Goal: Transaction & Acquisition: Purchase product/service

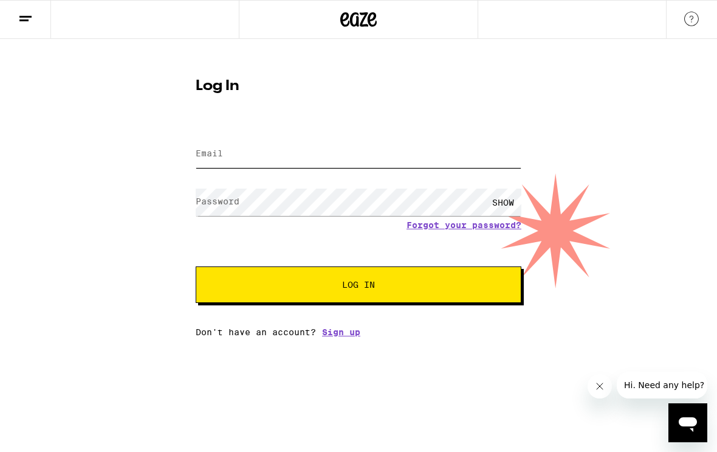
type input "[EMAIL_ADDRESS][DOMAIN_NAME]"
click at [359, 286] on button "Log In" at bounding box center [359, 284] width 326 height 36
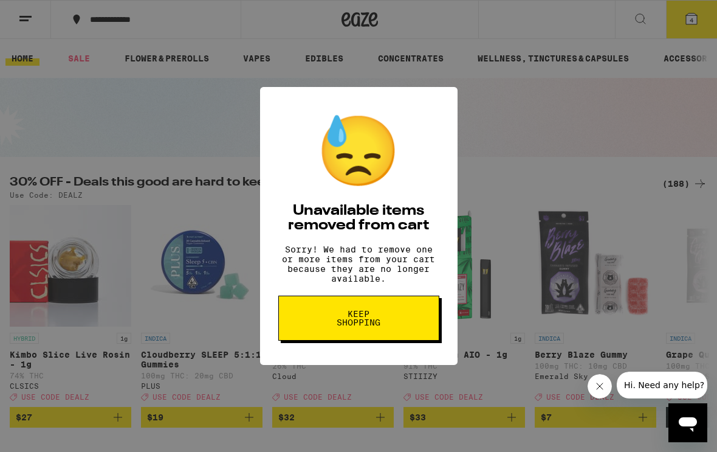
click at [397, 336] on button "Keep Shopping" at bounding box center [358, 317] width 161 height 45
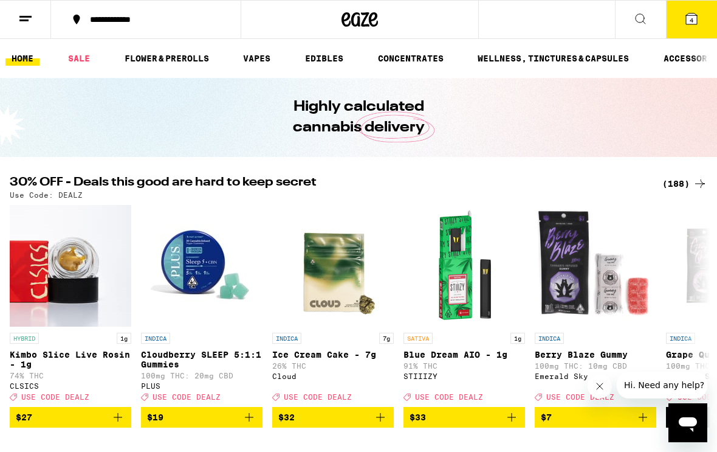
click at [686, 25] on icon at bounding box center [692, 19] width 15 height 15
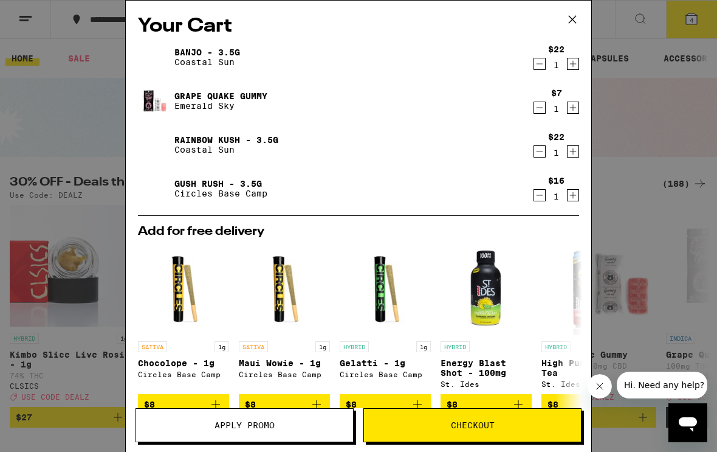
click at [566, 23] on icon at bounding box center [573, 19] width 18 height 18
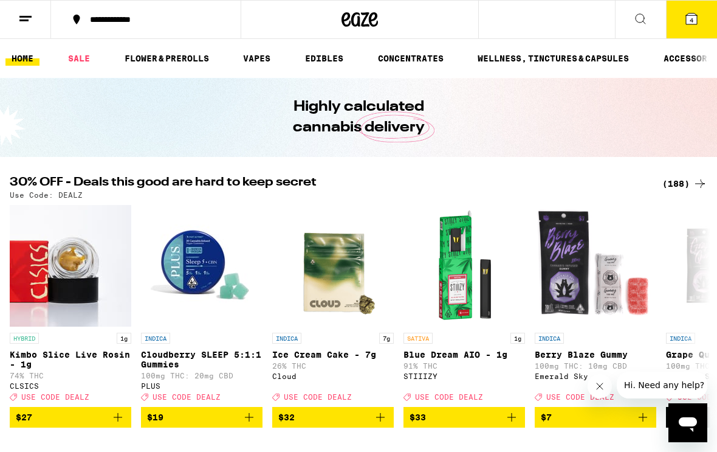
click at [685, 24] on icon at bounding box center [692, 19] width 15 height 15
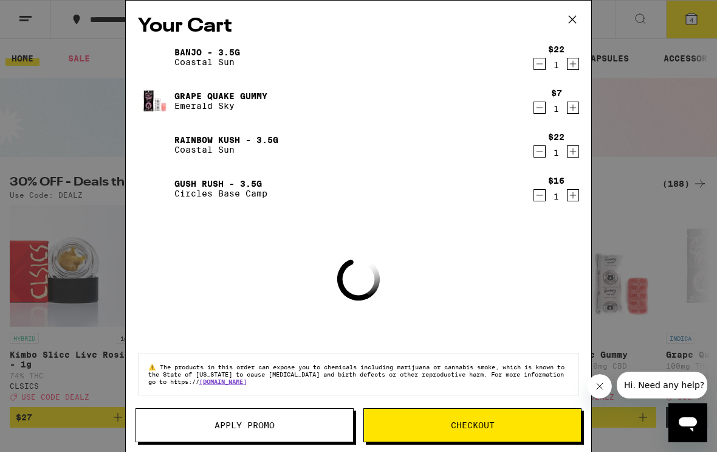
click at [536, 71] on icon "Decrement" at bounding box center [539, 64] width 11 height 15
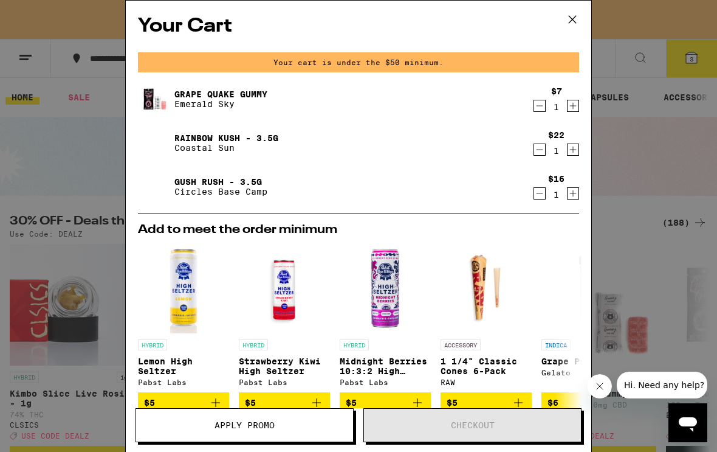
click at [540, 112] on icon "Decrement" at bounding box center [539, 105] width 11 height 15
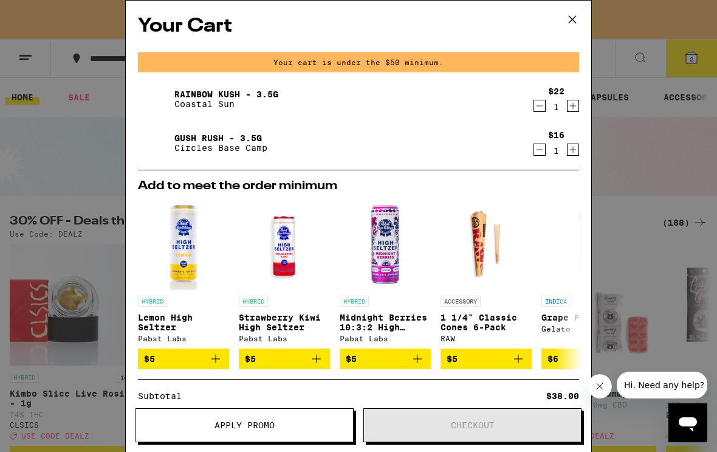
click at [554, 130] on div "$16" at bounding box center [556, 135] width 16 height 10
click at [534, 111] on button "Decrement" at bounding box center [540, 106] width 12 height 12
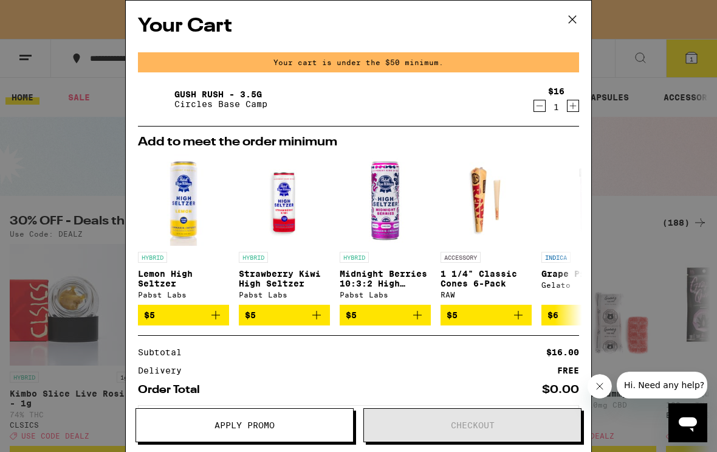
click at [535, 109] on icon "Decrement" at bounding box center [539, 105] width 11 height 15
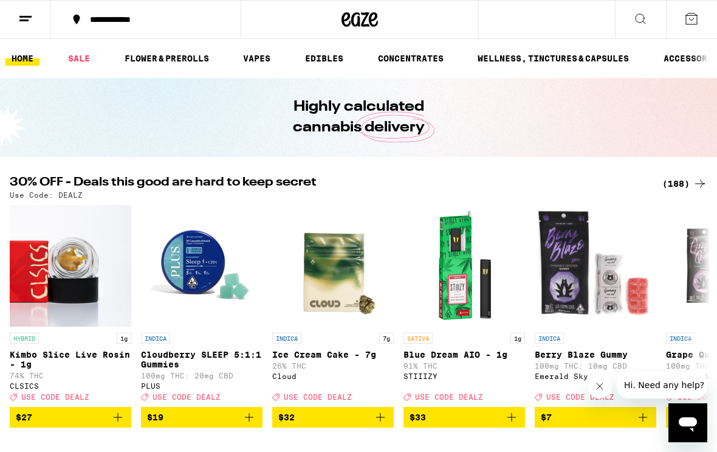
click at [79, 64] on link "SALE" at bounding box center [79, 58] width 34 height 15
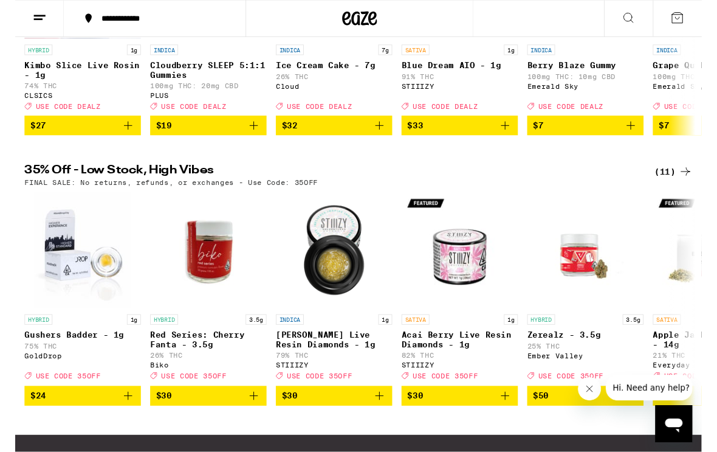
scroll to position [280, 0]
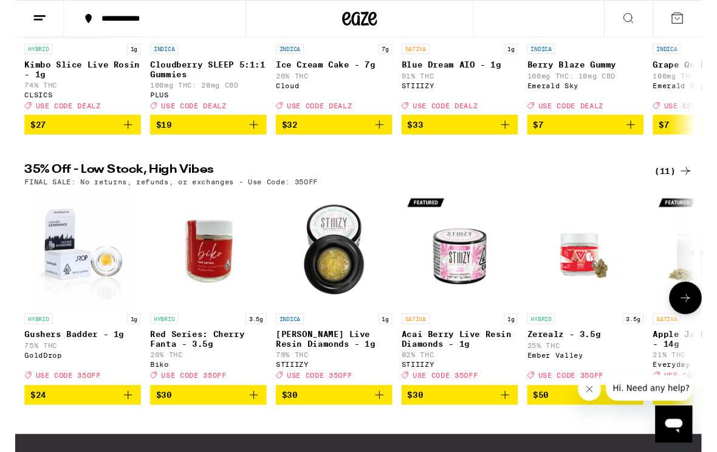
click at [221, 283] on img "Open page for Red Series: Cherry Fanta - 3.5g from Biko" at bounding box center [202, 260] width 122 height 122
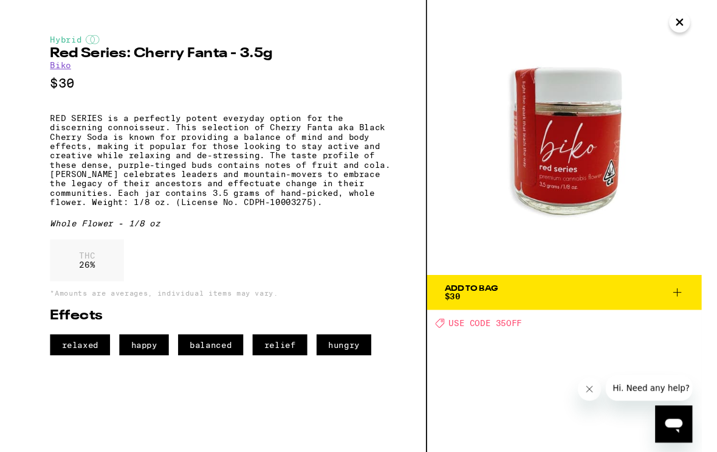
click at [683, 309] on span "Add To Bag $30" at bounding box center [574, 305] width 250 height 17
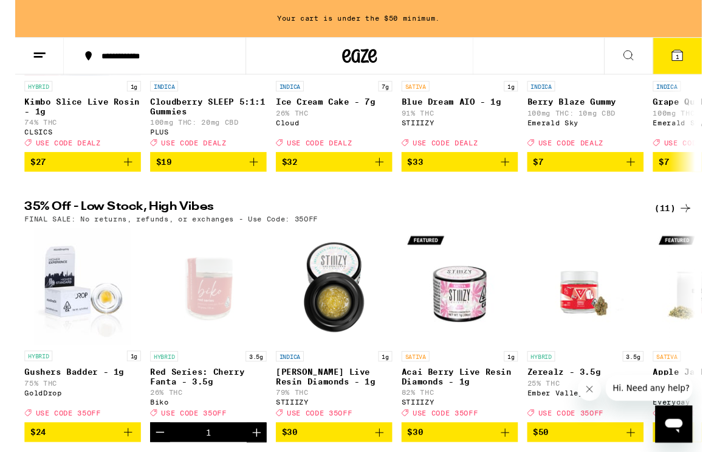
click at [692, 57] on span "1" at bounding box center [692, 58] width 4 height 7
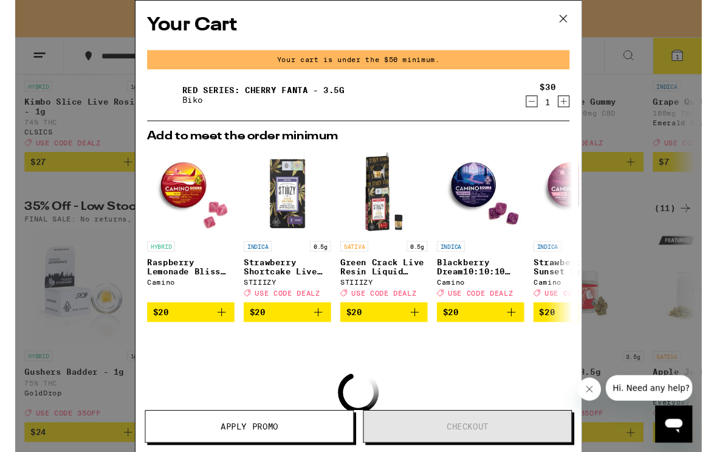
click at [580, 19] on icon at bounding box center [573, 19] width 18 height 18
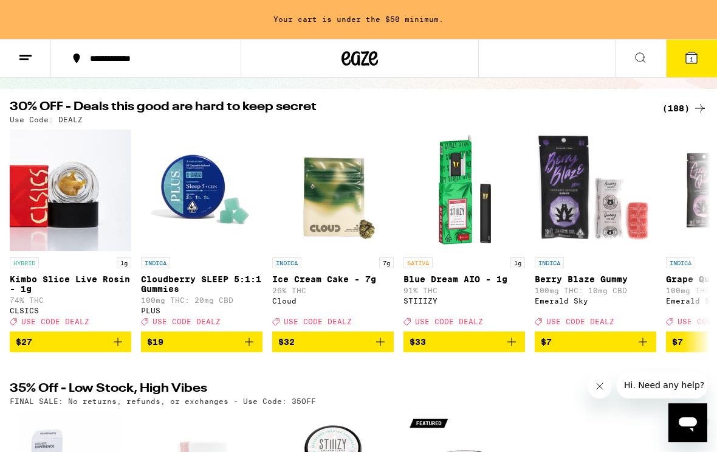
scroll to position [99, 0]
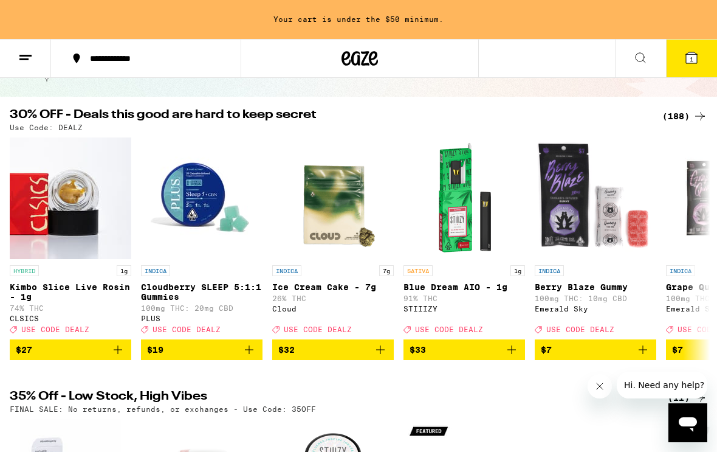
click at [685, 59] on icon at bounding box center [692, 57] width 15 height 15
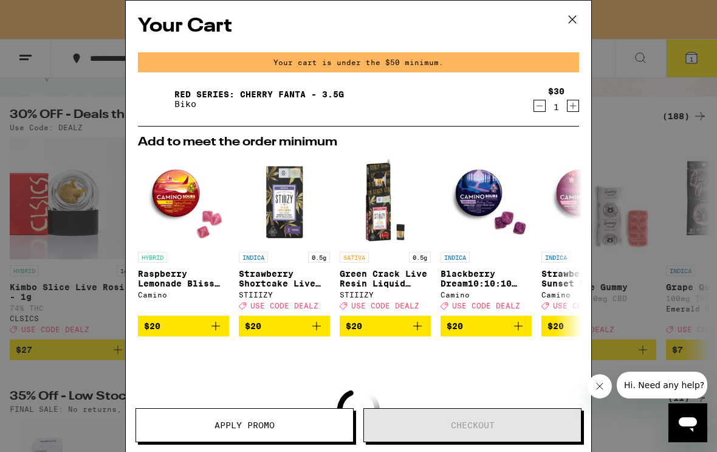
click at [300, 424] on span "Apply Promo" at bounding box center [244, 425] width 217 height 9
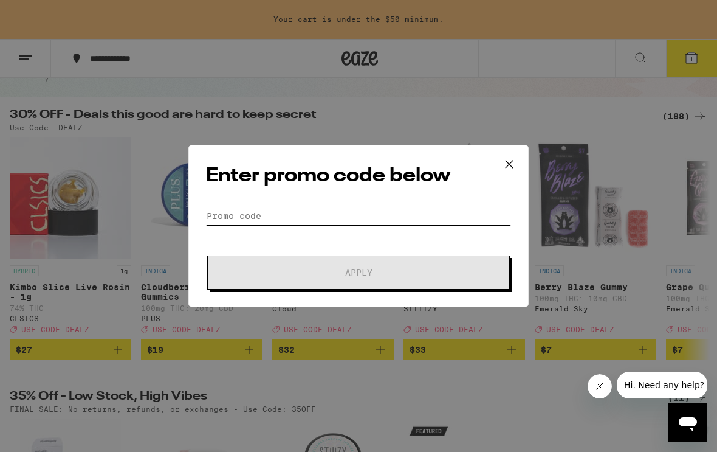
click at [315, 214] on input "Promo Code" at bounding box center [358, 216] width 305 height 18
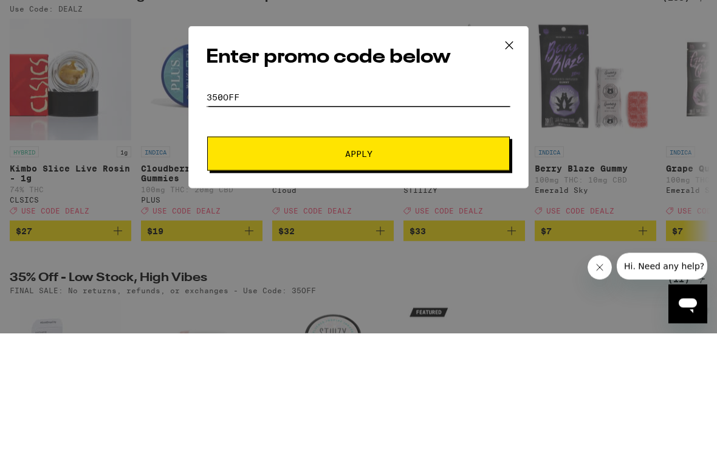
type input "350off"
click at [409, 255] on button "Apply" at bounding box center [358, 272] width 303 height 34
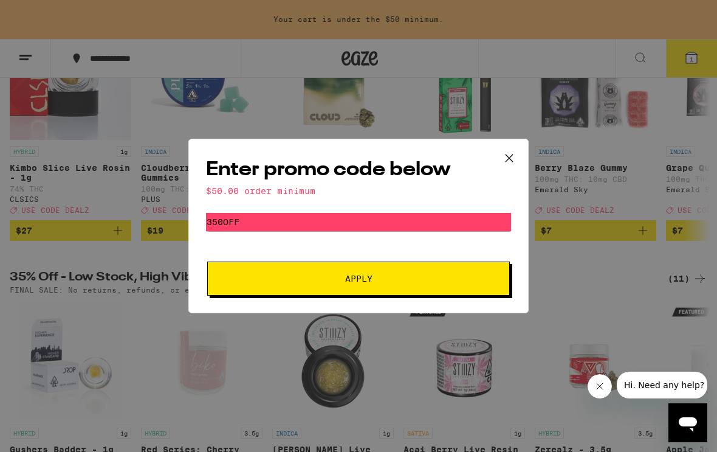
click at [515, 157] on icon at bounding box center [509, 158] width 18 height 18
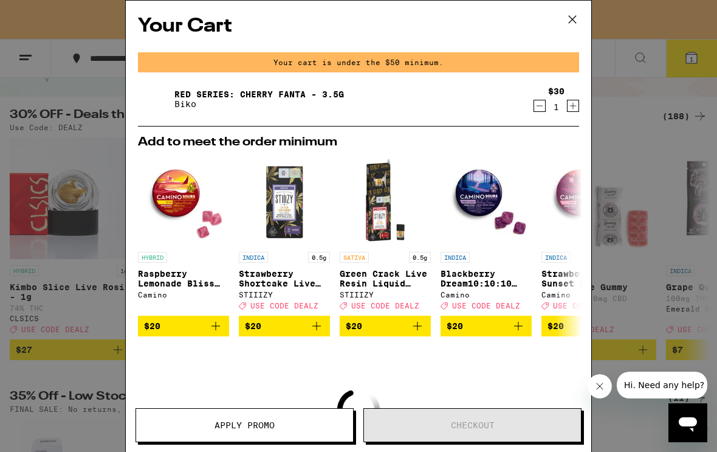
click at [578, 16] on icon at bounding box center [573, 19] width 18 height 18
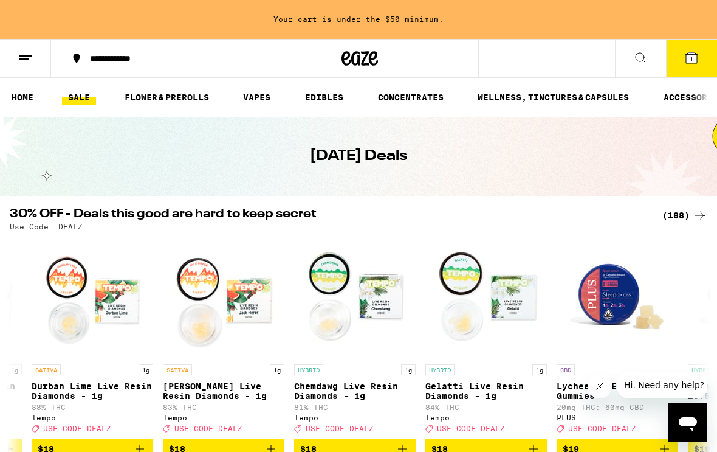
click at [196, 96] on link "FLOWER & PREROLLS" at bounding box center [167, 97] width 97 height 15
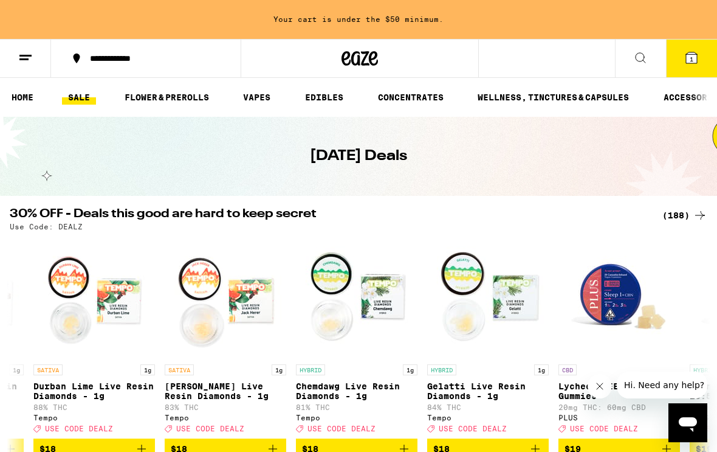
scroll to position [0, 4310]
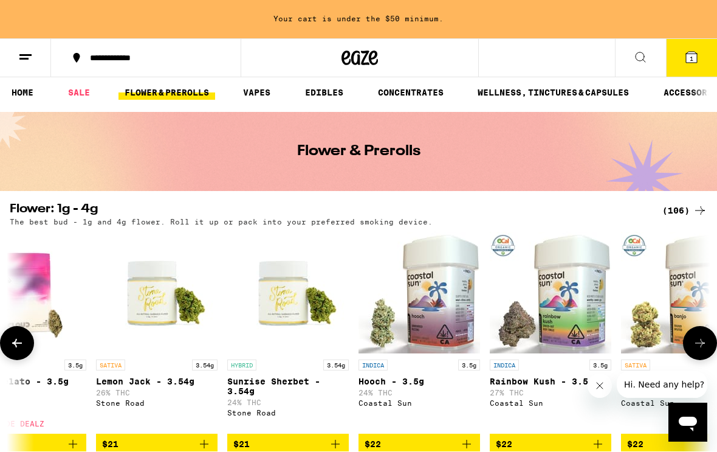
scroll to position [5, 0]
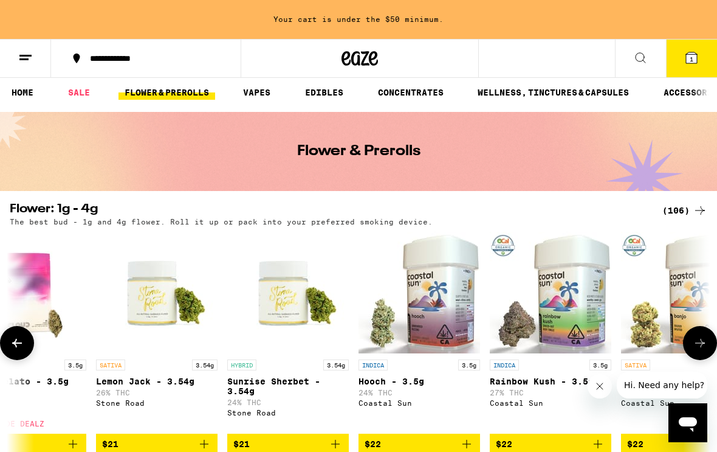
click at [699, 350] on icon at bounding box center [700, 343] width 15 height 15
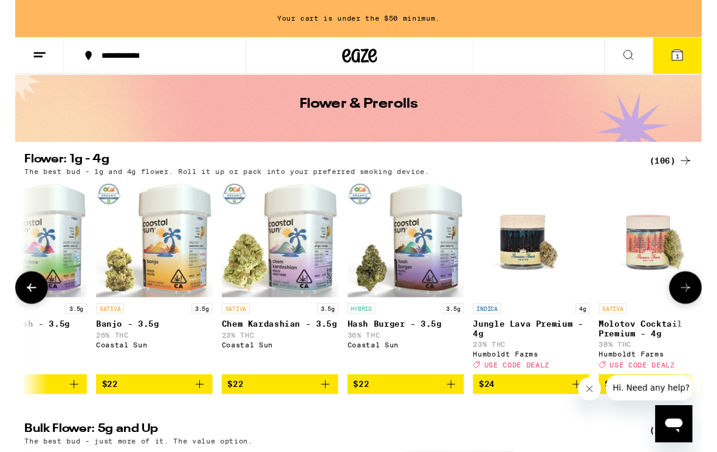
scroll to position [49, 0]
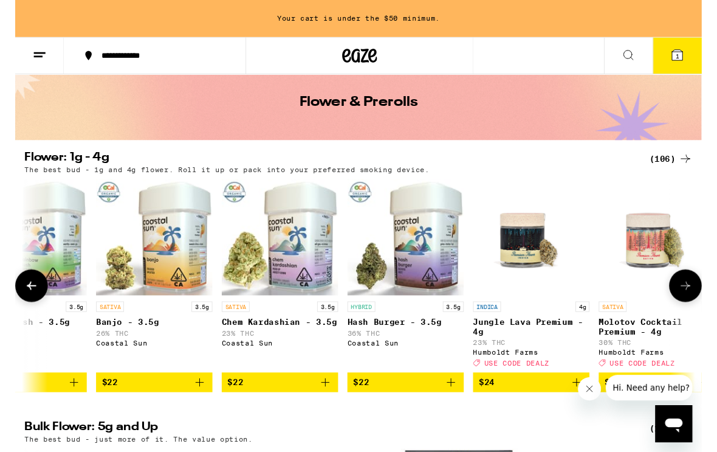
click at [663, 258] on img "Open page for Molotov Cocktail Premium - 4g from Humboldt Farms" at bounding box center [671, 248] width 122 height 122
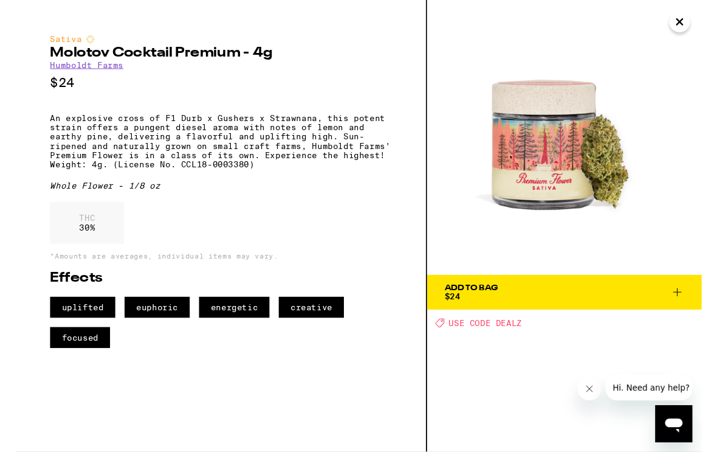
scroll to position [50, 0]
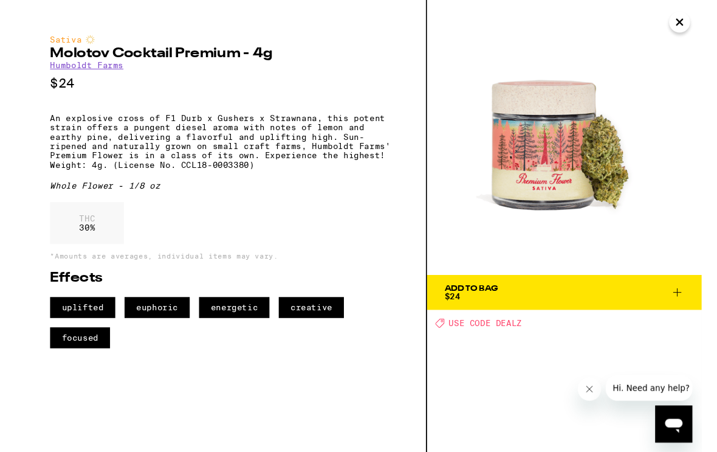
click at [518, 305] on span "Add To Bag $24" at bounding box center [574, 305] width 250 height 17
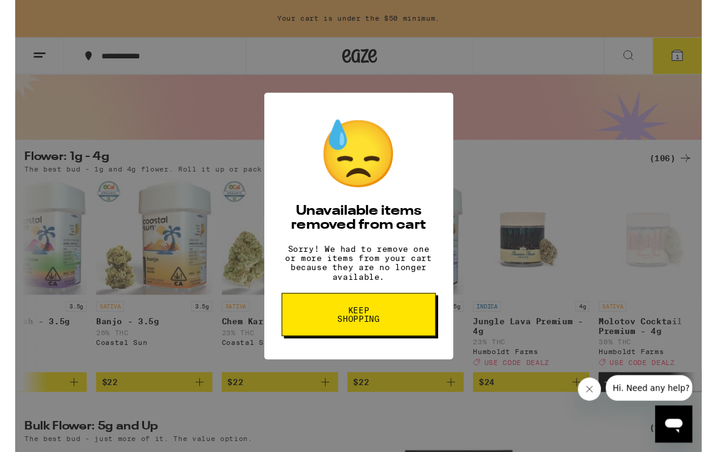
click at [413, 333] on button "Keep Shopping" at bounding box center [358, 328] width 161 height 45
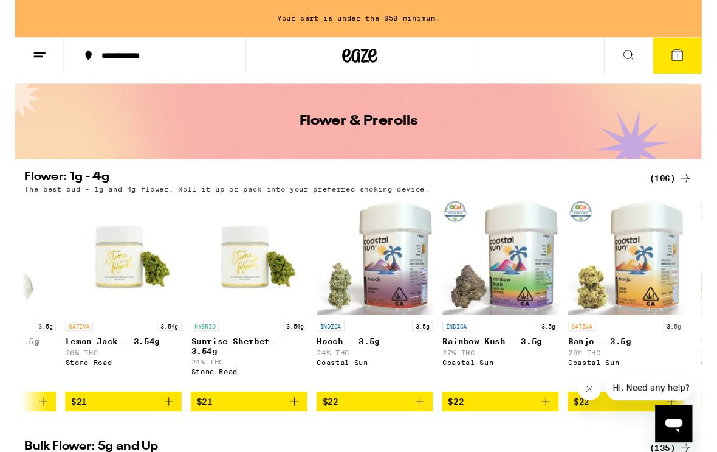
scroll to position [30, 0]
click at [124, 274] on img "Open page for Lemon Jack - 3.54g from Stone Road" at bounding box center [113, 268] width 122 height 122
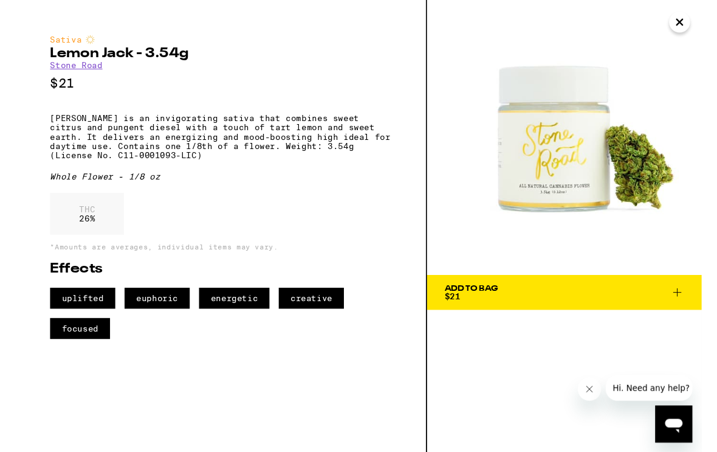
click at [687, 16] on icon "Close" at bounding box center [694, 23] width 15 height 18
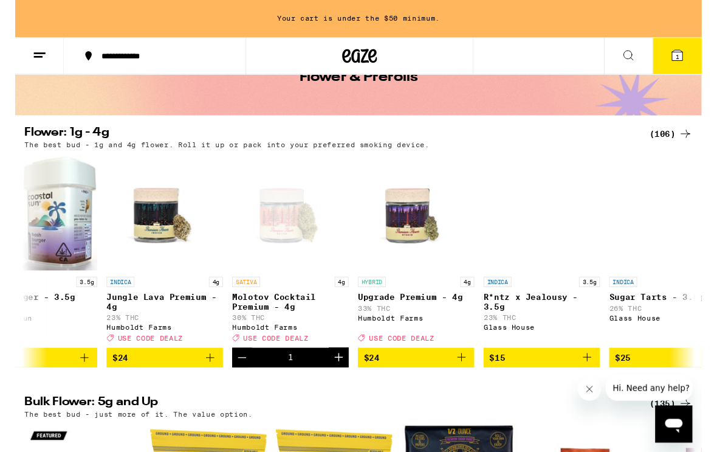
scroll to position [0, 2673]
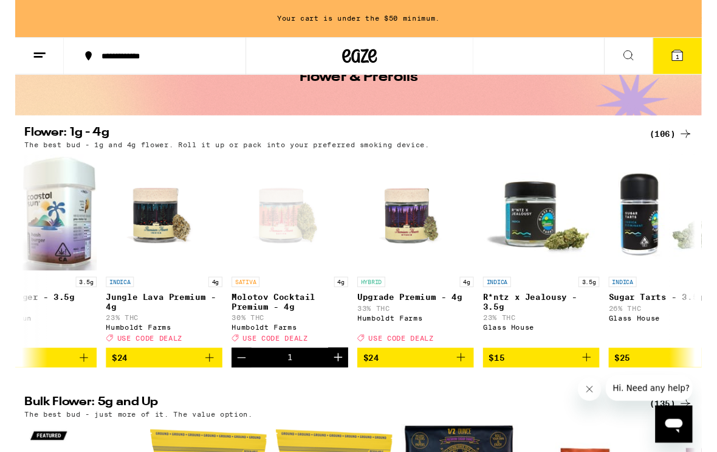
click at [243, 381] on icon "Decrement" at bounding box center [236, 373] width 15 height 15
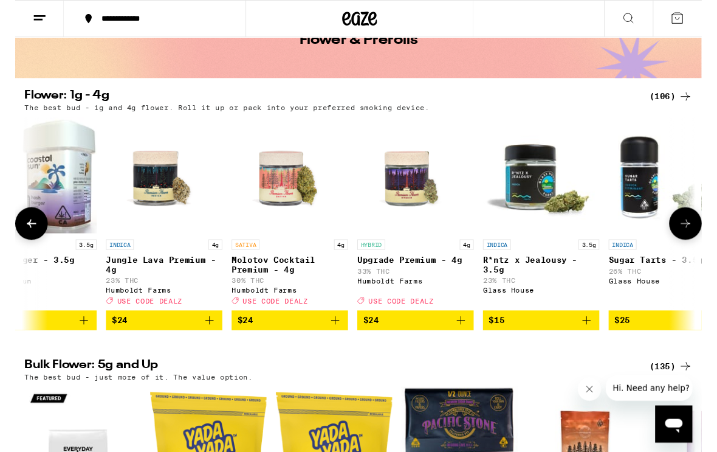
click at [430, 342] on span "$24" at bounding box center [418, 334] width 109 height 15
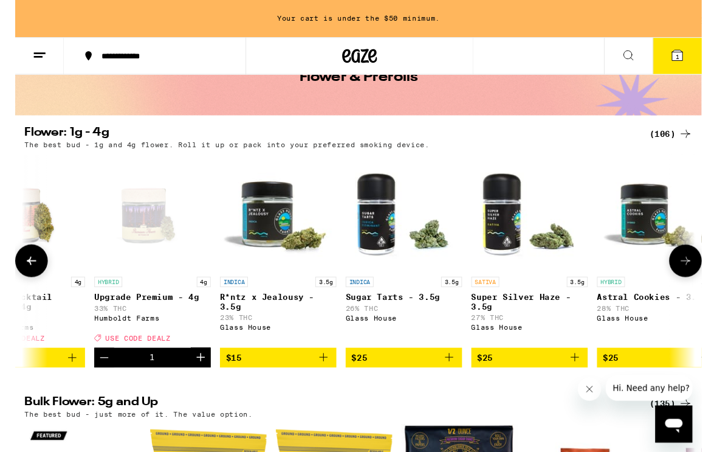
scroll to position [0, 2948]
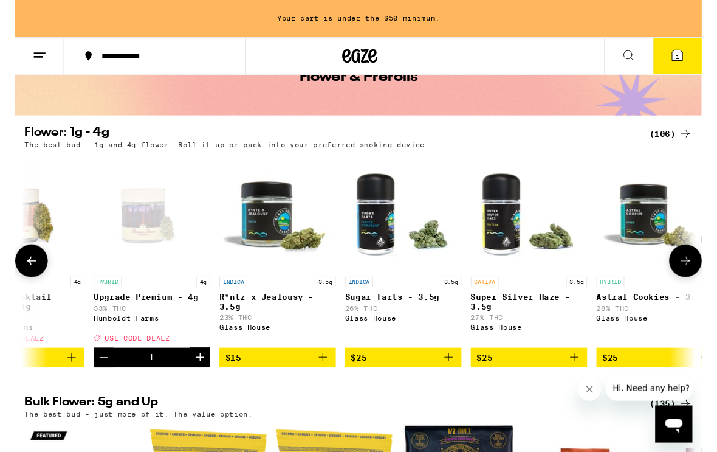
click at [581, 381] on icon "Add to bag" at bounding box center [584, 373] width 15 height 15
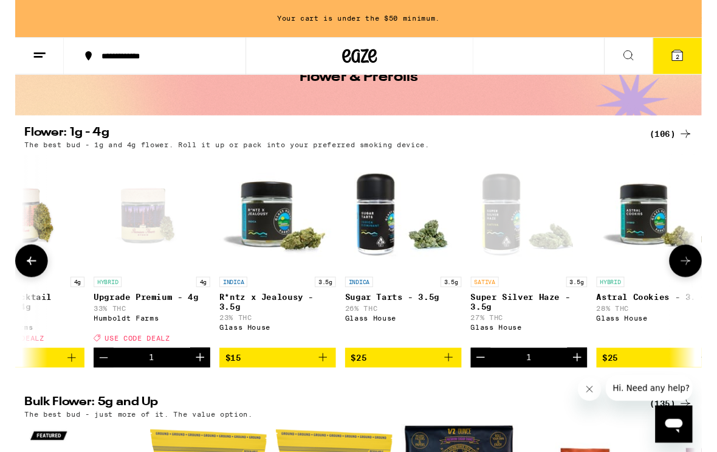
click at [682, 55] on button "2" at bounding box center [691, 59] width 51 height 38
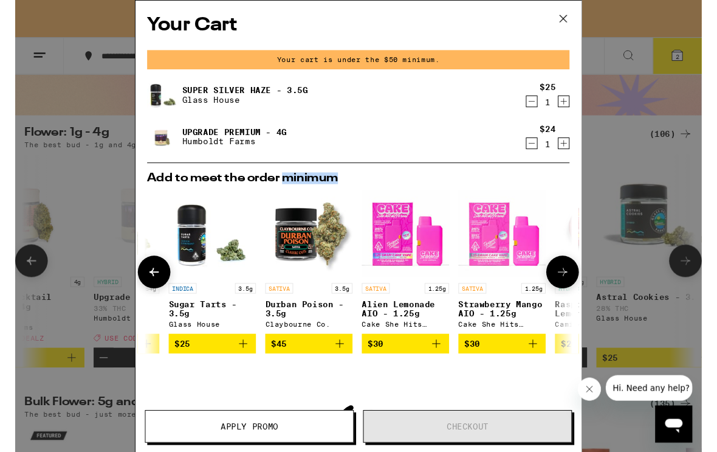
scroll to position [0, 282]
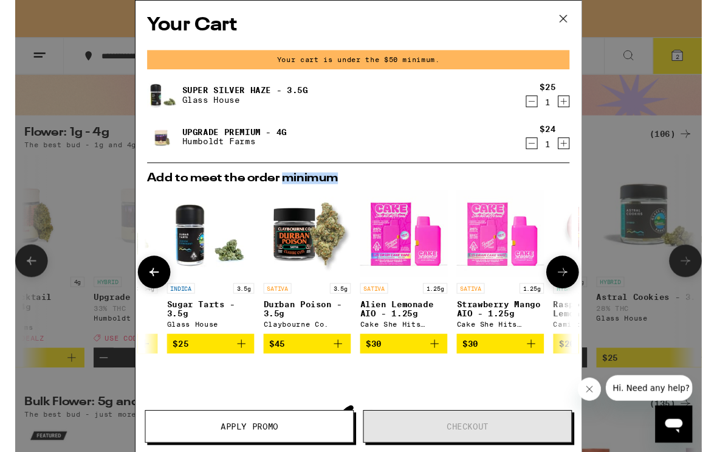
click at [517, 309] on div "SATIVA 1.25g Strawberry Mango AIO - 1.25g Cake She Hits Different" at bounding box center [506, 318] width 91 height 47
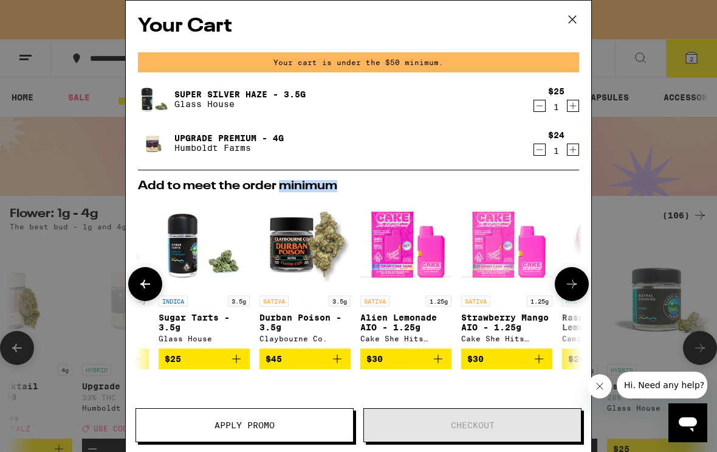
scroll to position [75, 0]
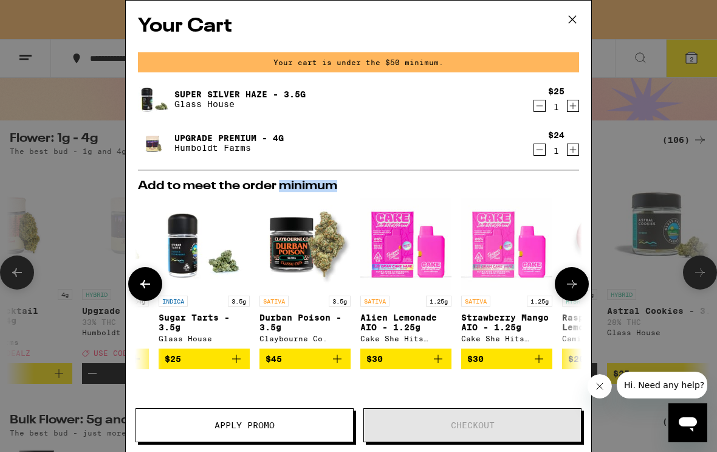
click at [540, 103] on icon "Decrement" at bounding box center [539, 105] width 11 height 15
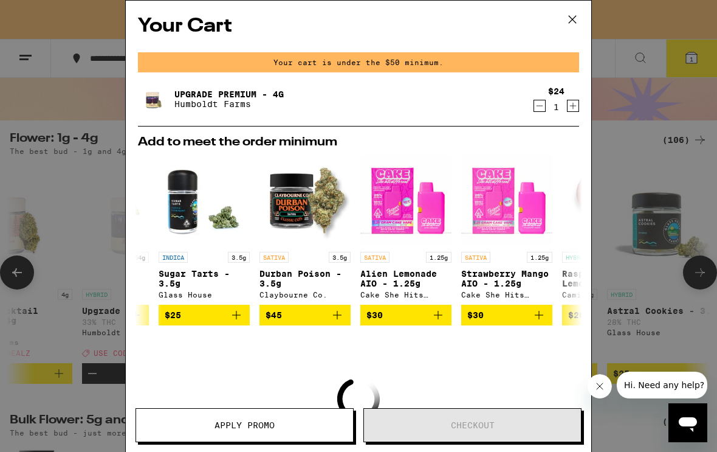
click at [282, 109] on p "Humboldt Farms" at bounding box center [228, 104] width 109 height 10
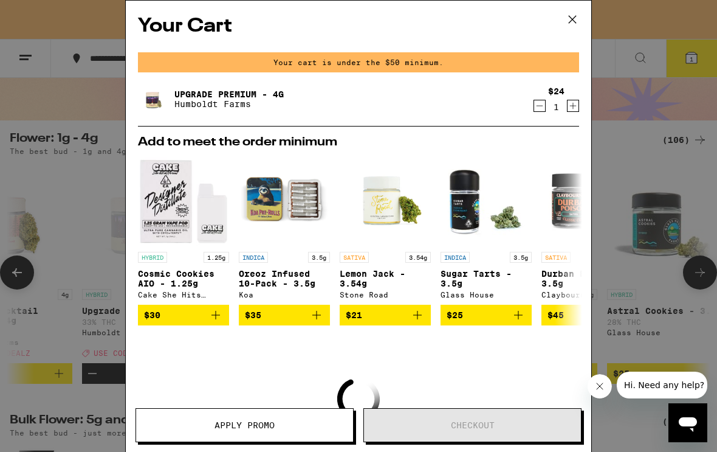
scroll to position [0, 0]
click at [576, 17] on icon at bounding box center [573, 19] width 18 height 18
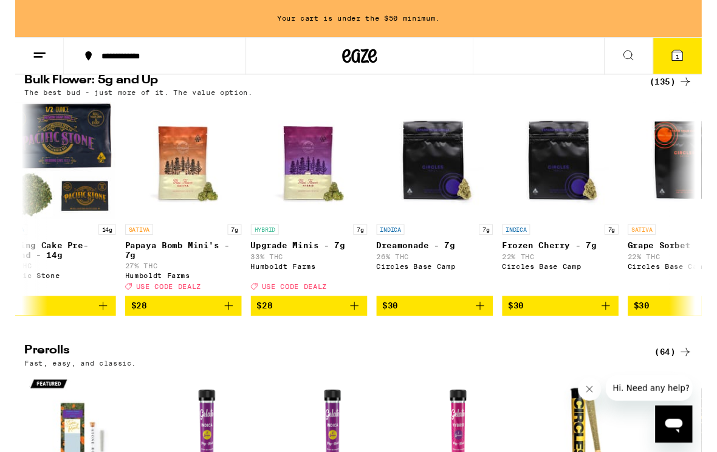
scroll to position [0, 421]
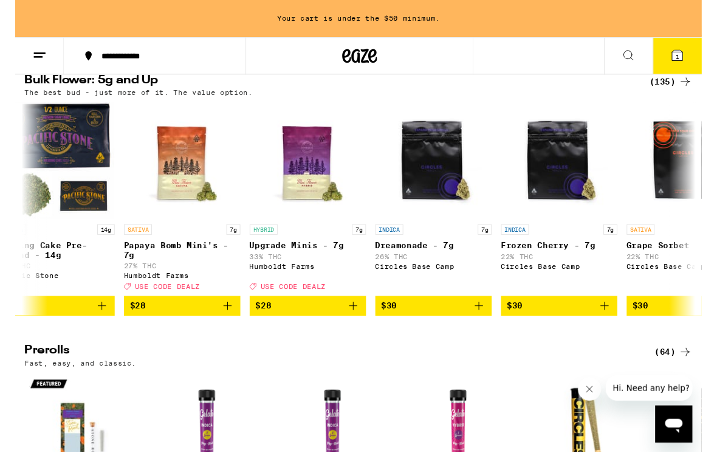
click at [231, 330] on button "$28" at bounding box center [175, 319] width 122 height 21
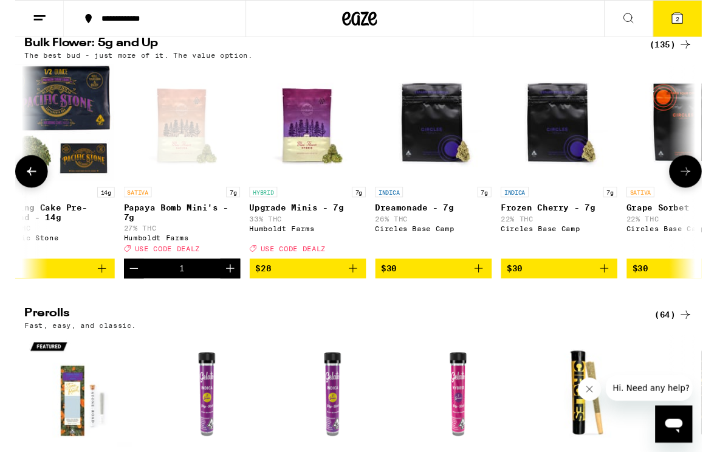
click at [691, 25] on icon at bounding box center [692, 19] width 15 height 15
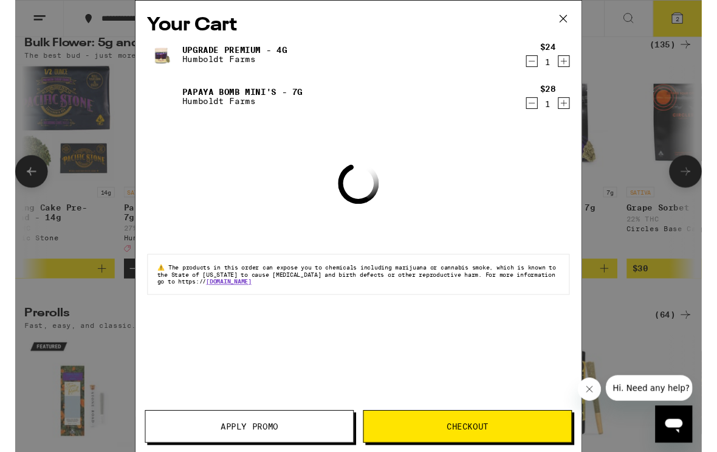
click at [275, 448] on span "Apply Promo" at bounding box center [244, 445] width 217 height 9
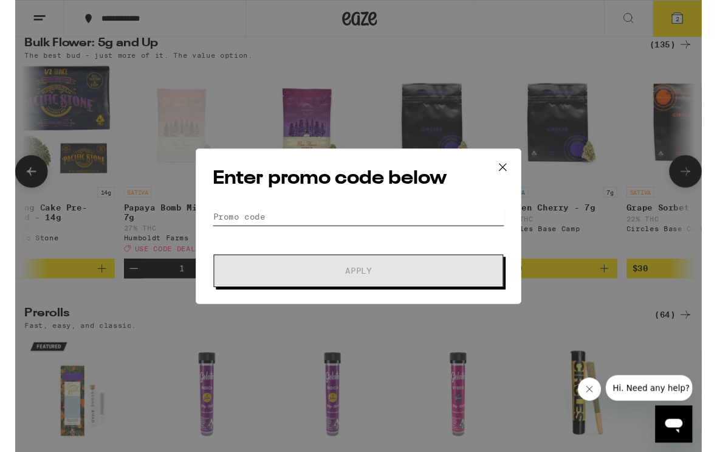
click at [315, 229] on input "Promo Code" at bounding box center [358, 226] width 305 height 18
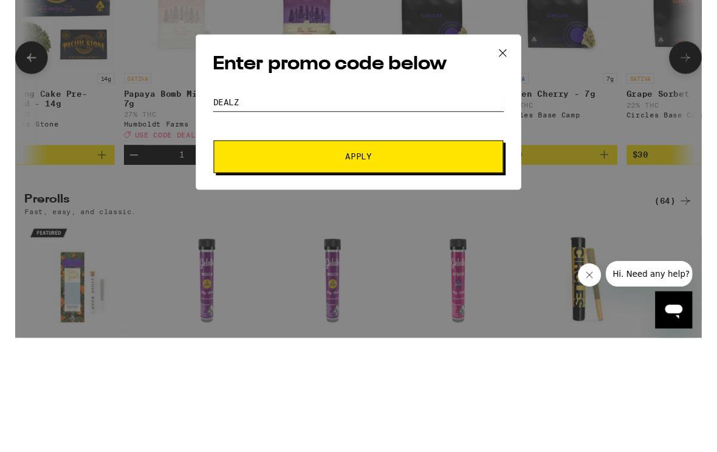
type input "Dealz"
click at [424, 278] on span "Apply" at bounding box center [358, 282] width 219 height 9
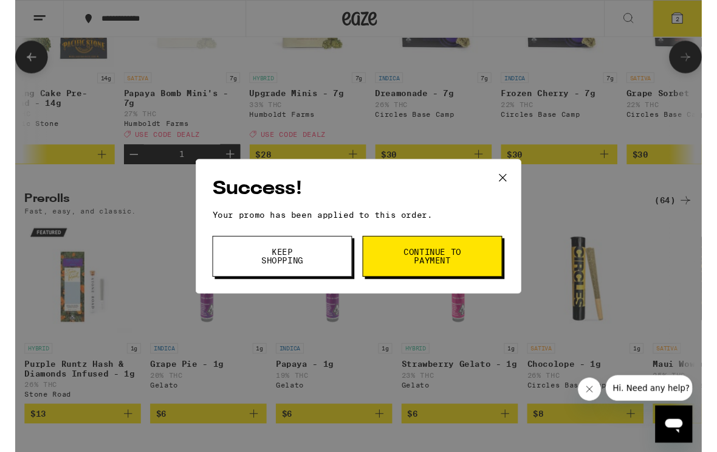
click at [418, 263] on span "Continue to payment" at bounding box center [436, 267] width 62 height 17
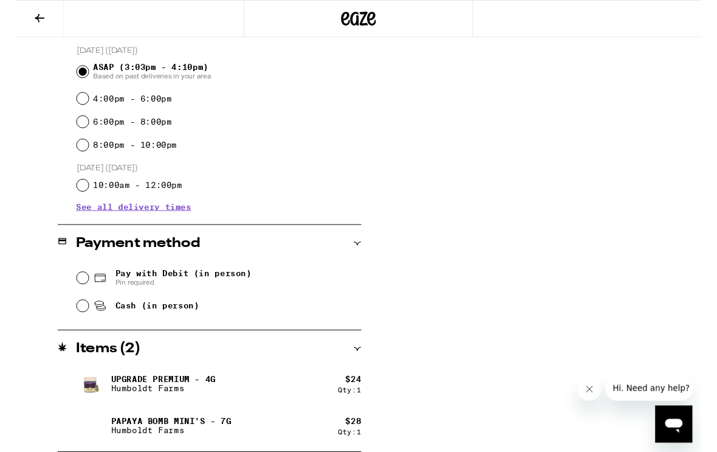
scroll to position [1, 0]
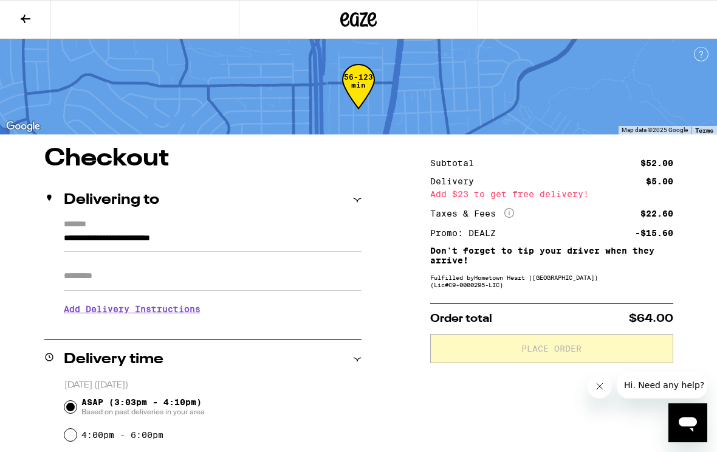
click at [22, 26] on button at bounding box center [25, 20] width 51 height 38
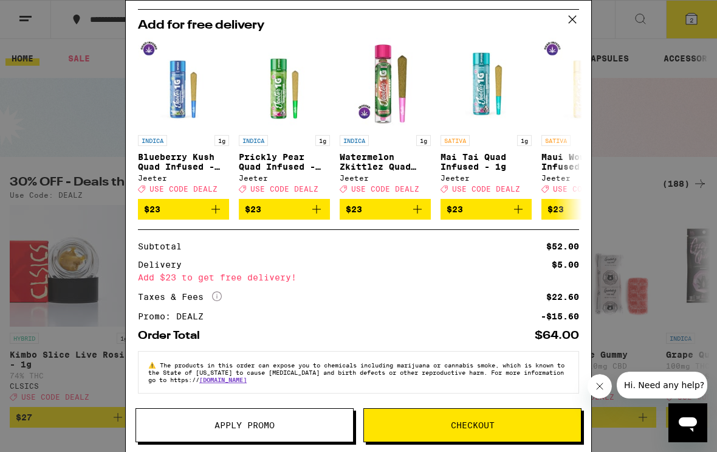
scroll to position [133, 0]
click at [533, 431] on button "Checkout" at bounding box center [473, 425] width 218 height 34
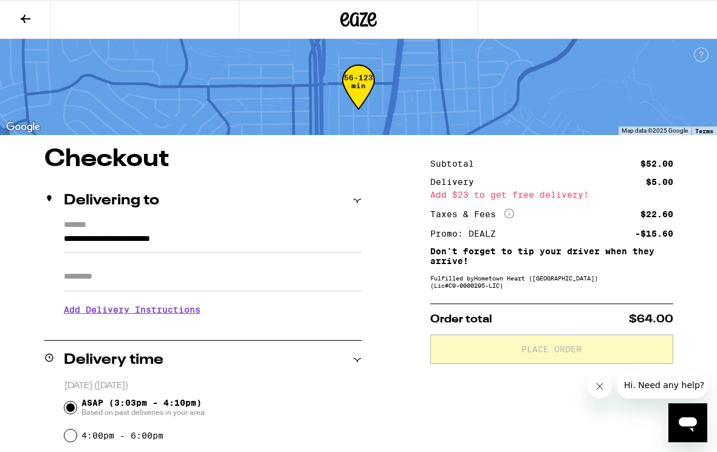
click at [86, 280] on input "Apt/Suite" at bounding box center [213, 276] width 298 height 29
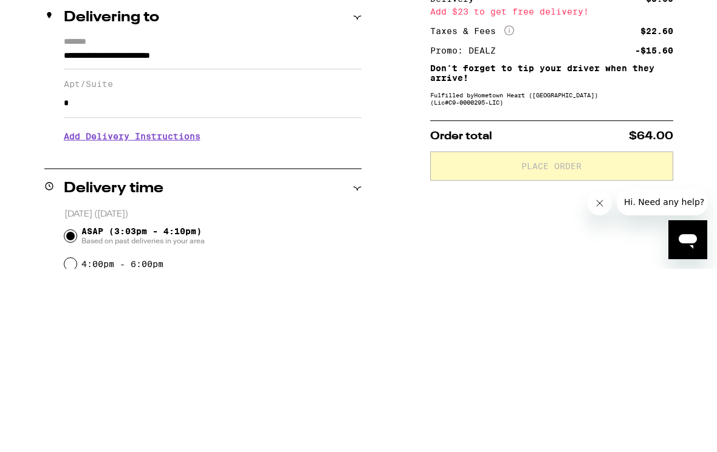
type input "*"
click at [196, 305] on h3 "Add Delivery Instructions" at bounding box center [213, 319] width 298 height 28
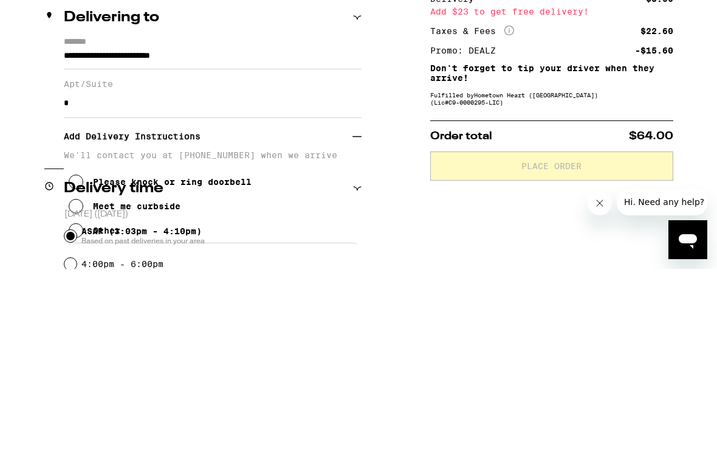
scroll to position [183, 0]
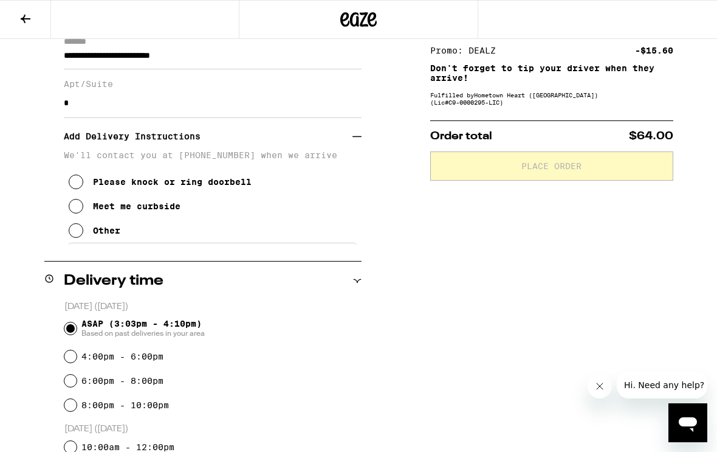
click at [76, 187] on icon at bounding box center [76, 181] width 15 height 15
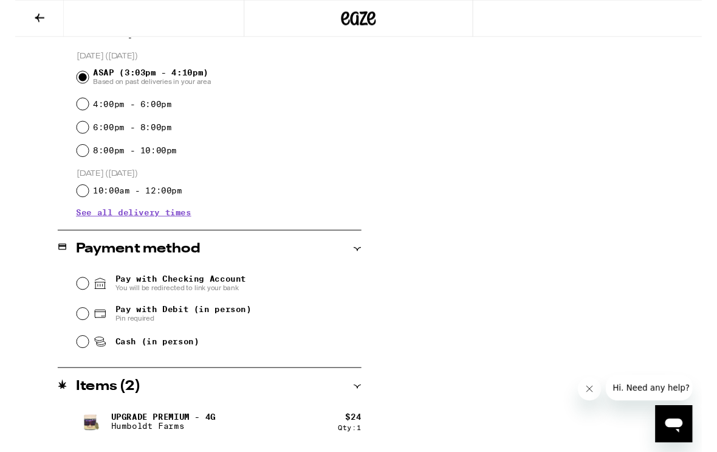
scroll to position [470, 0]
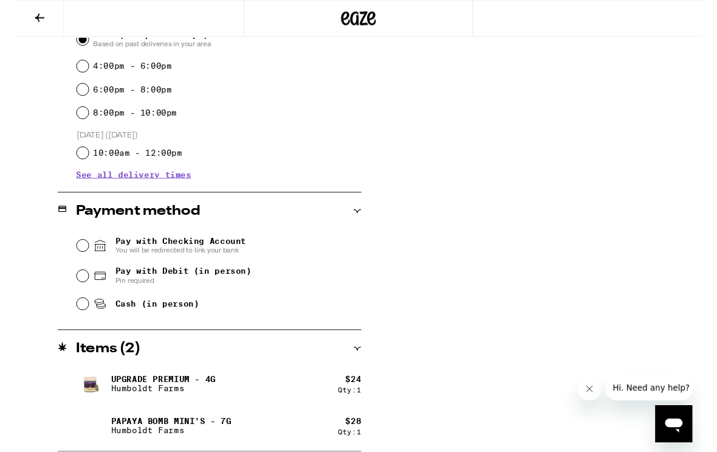
click at [75, 284] on div "Pay with Debit (in person) Pin required" at bounding box center [212, 288] width 297 height 32
click at [73, 290] on input "Pay with Debit (in person) Pin required" at bounding box center [70, 288] width 12 height 12
radio input "true"
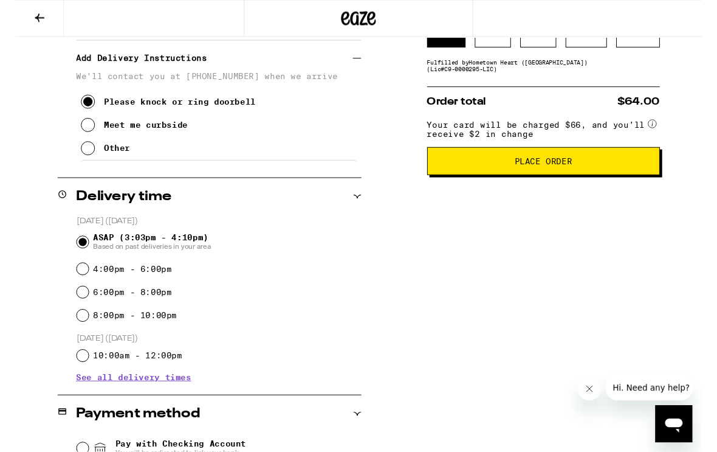
scroll to position [260, 0]
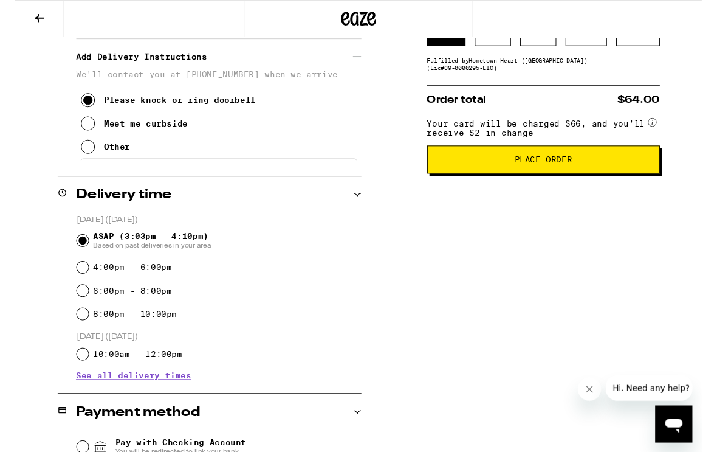
click at [641, 171] on span "Place Order" at bounding box center [552, 166] width 223 height 9
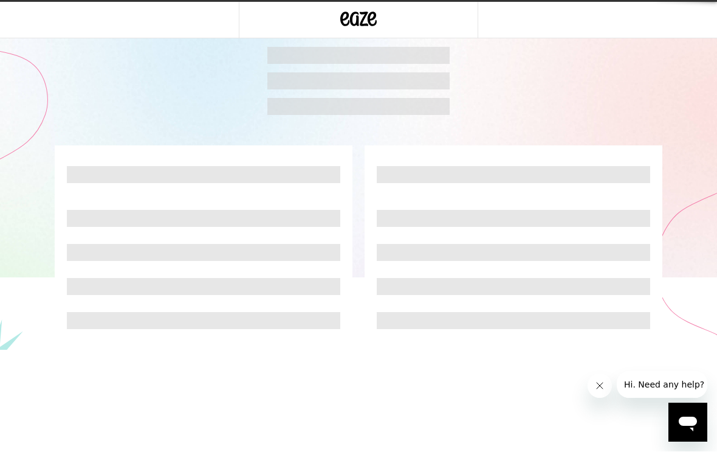
scroll to position [1, 0]
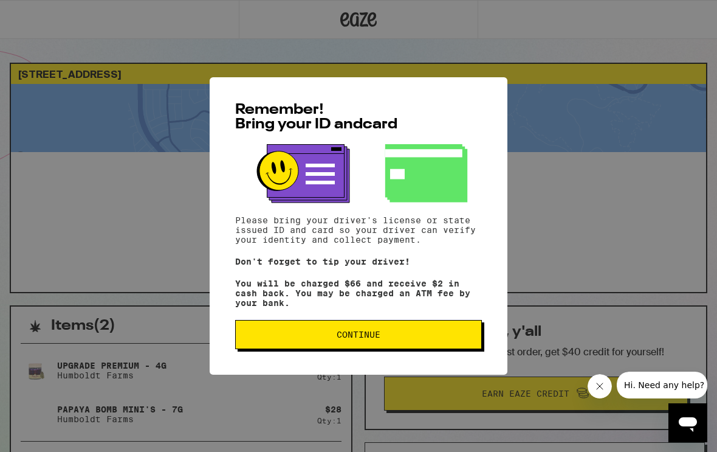
click at [397, 339] on span "Continue" at bounding box center [359, 334] width 226 height 9
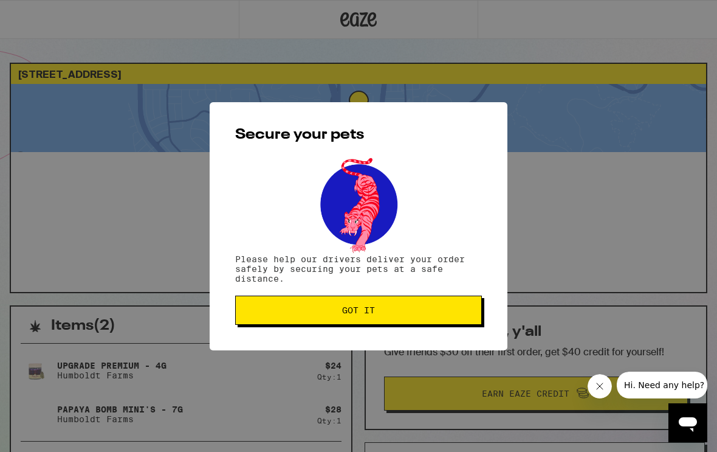
click at [402, 320] on button "Got it" at bounding box center [358, 309] width 247 height 29
